Goal: Task Accomplishment & Management: Use online tool/utility

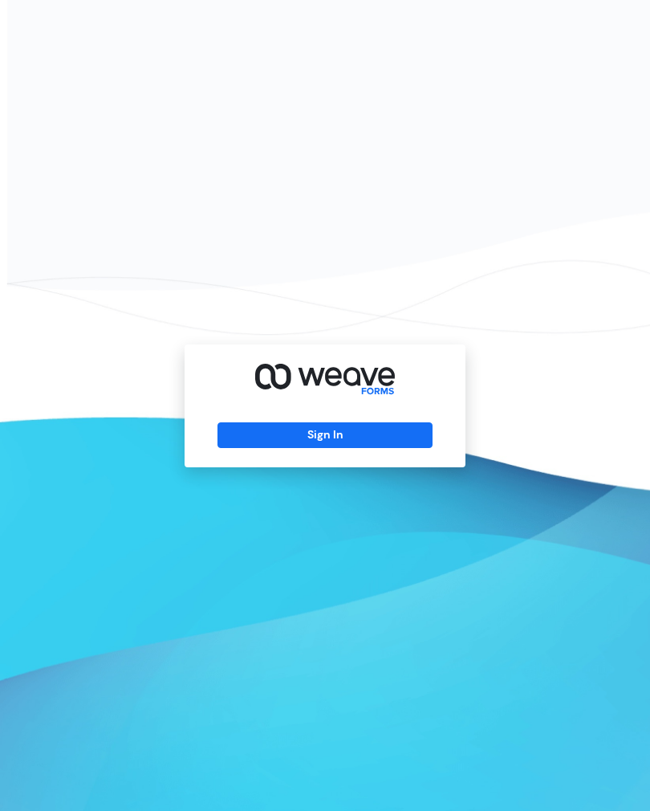
click at [332, 448] on button "Sign In" at bounding box center [325, 435] width 214 height 26
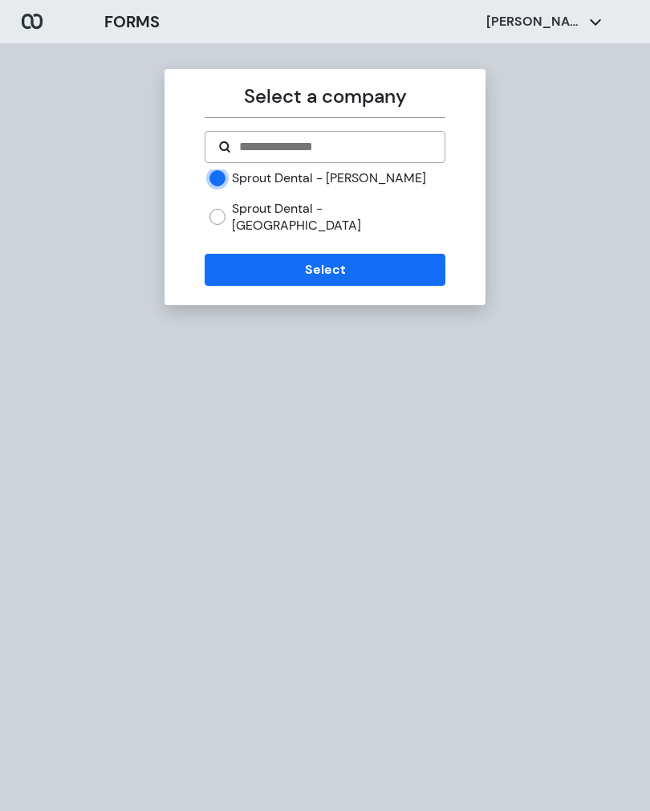
click at [347, 254] on button "Select" at bounding box center [325, 270] width 240 height 32
